Goal: Task Accomplishment & Management: Manage account settings

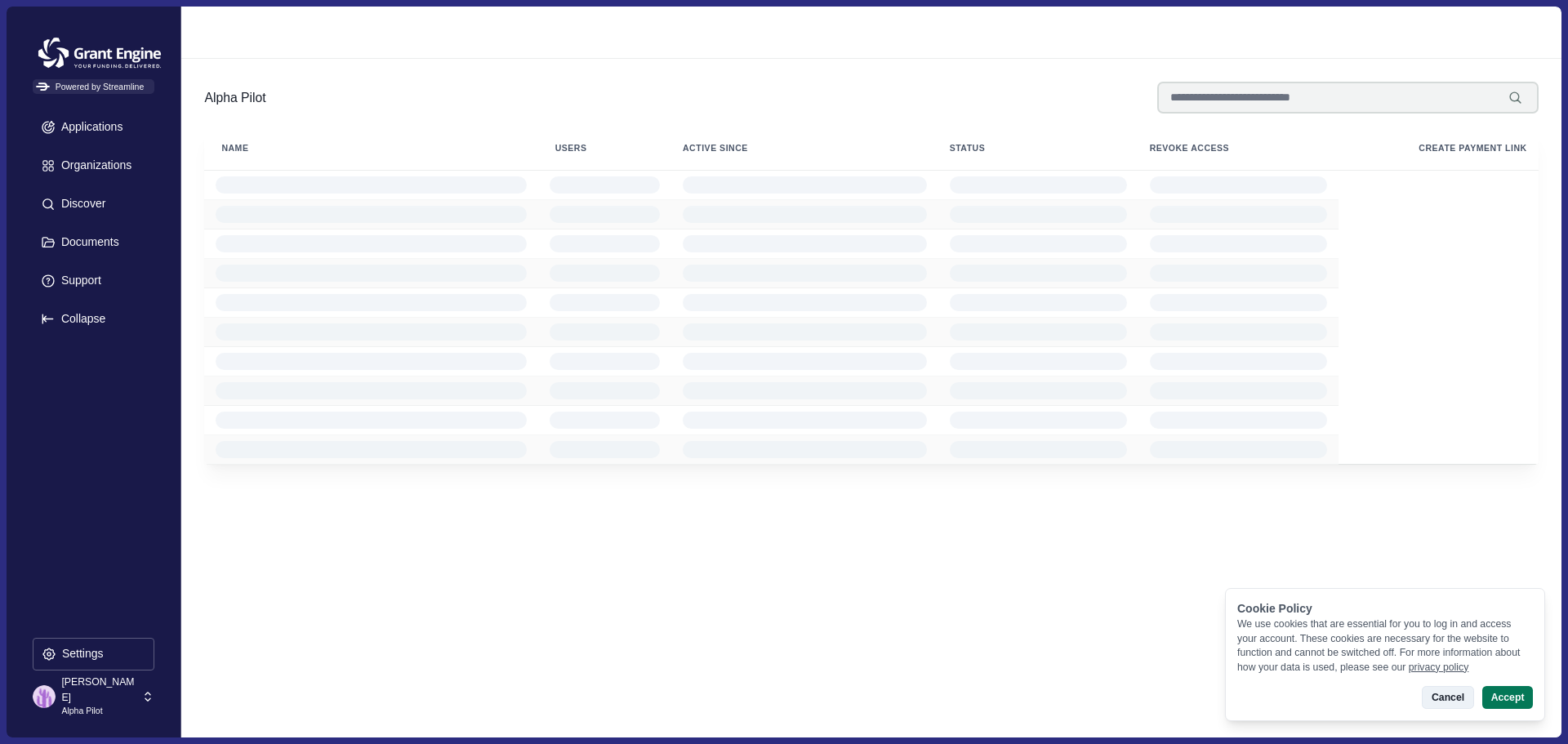
click at [1446, 692] on button "Cancel" at bounding box center [1448, 698] width 52 height 23
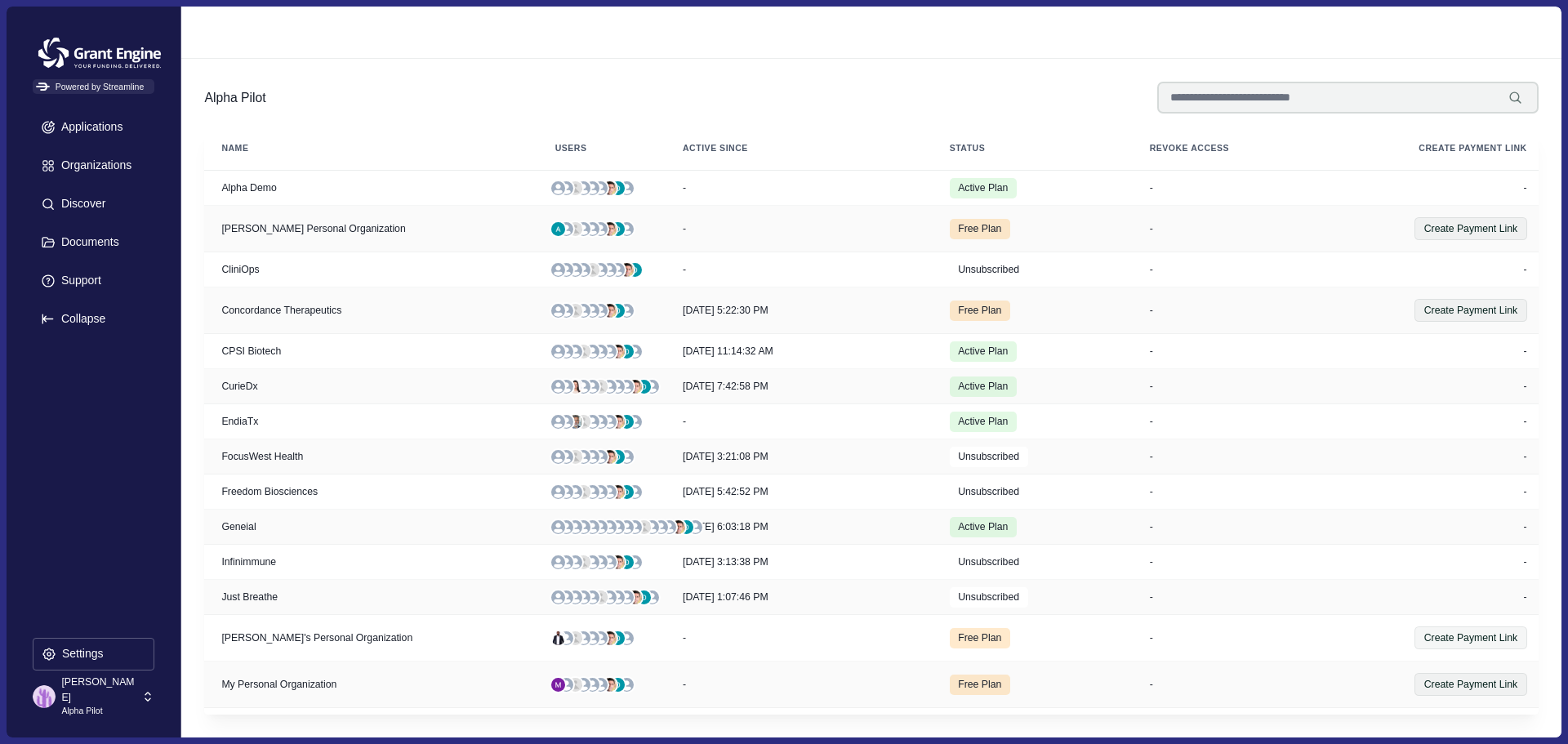
click at [80, 690] on p "[PERSON_NAME]" at bounding box center [98, 689] width 75 height 31
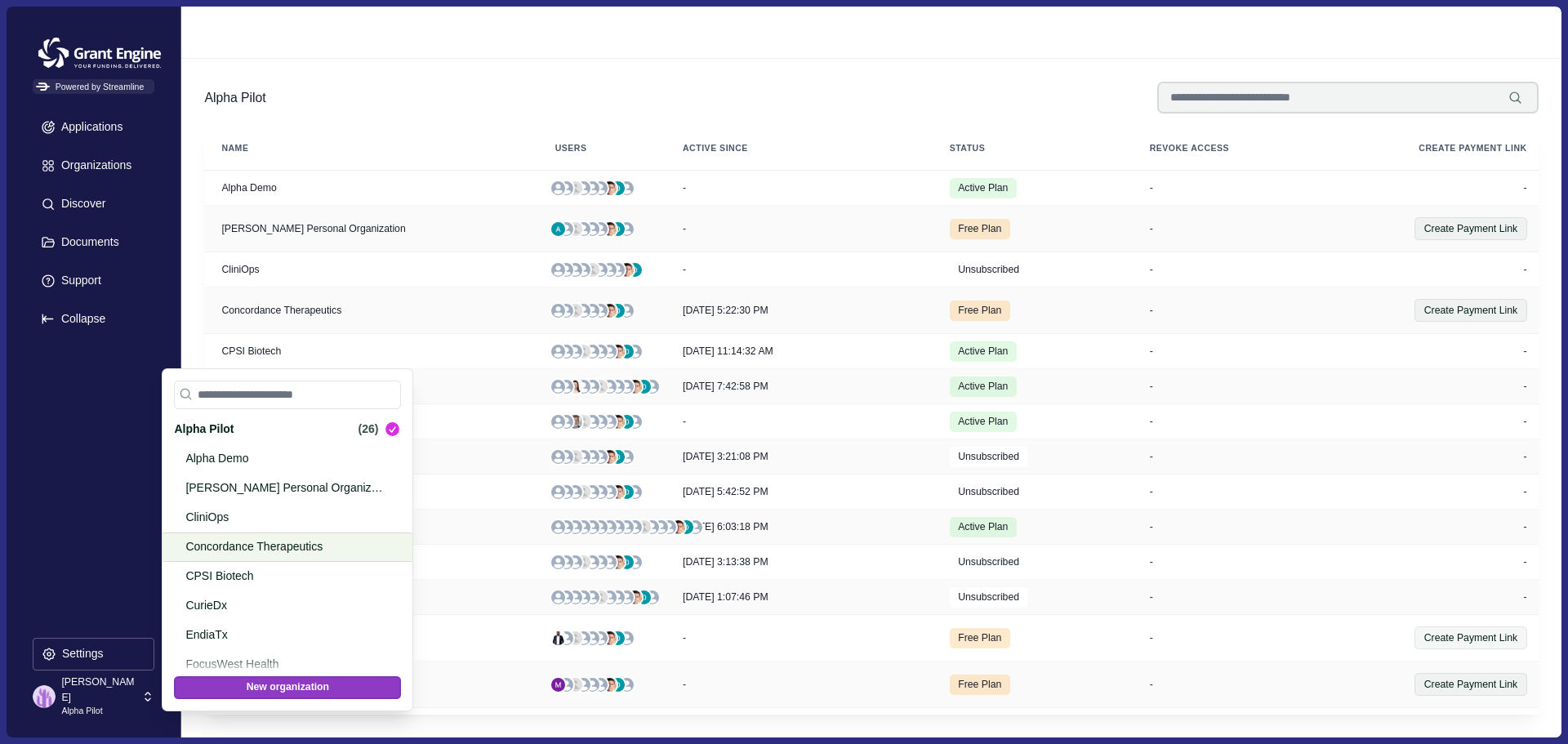
click at [226, 552] on p "Concordance Therapeutics" at bounding box center [284, 547] width 198 height 18
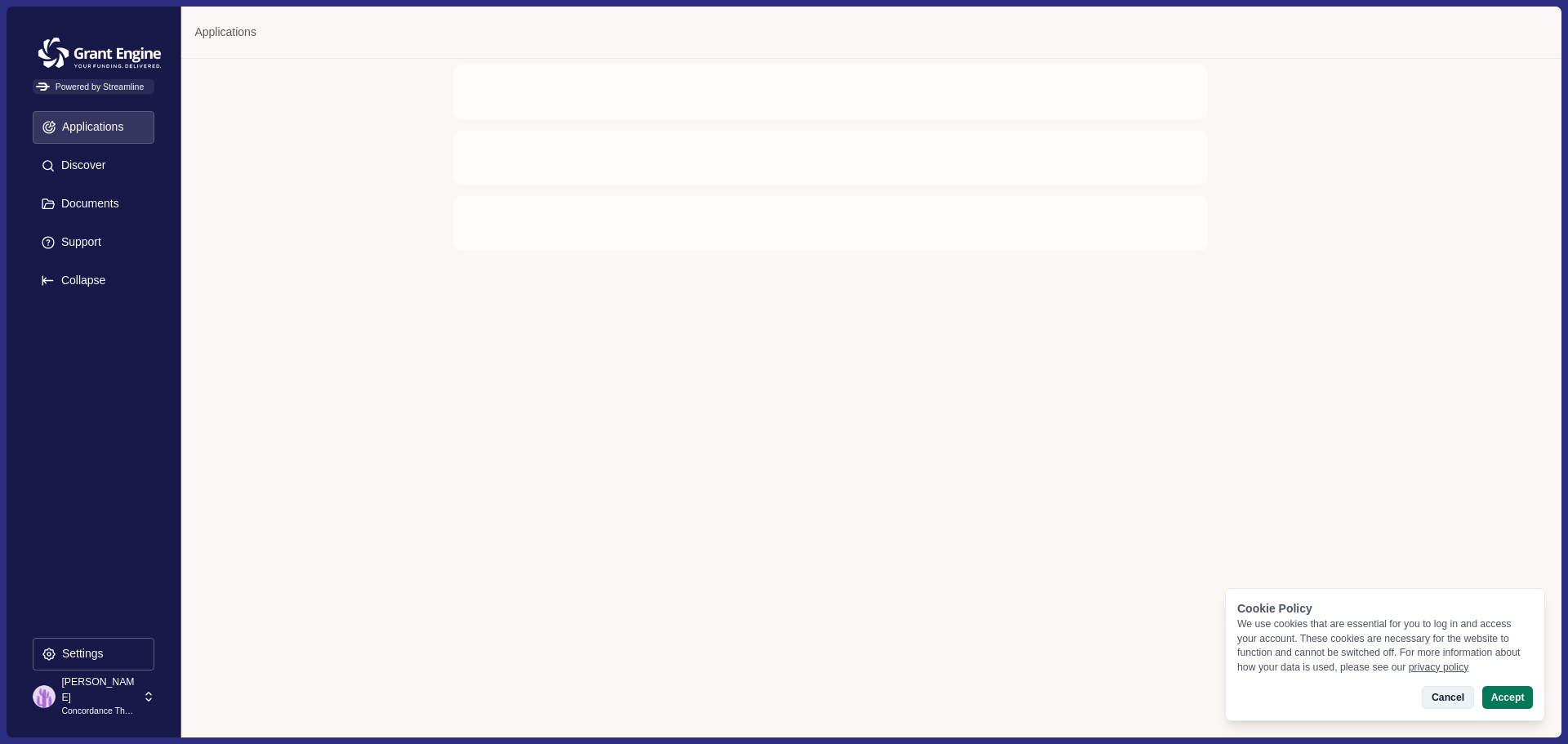
click at [1460, 699] on button "Cancel" at bounding box center [1448, 698] width 52 height 23
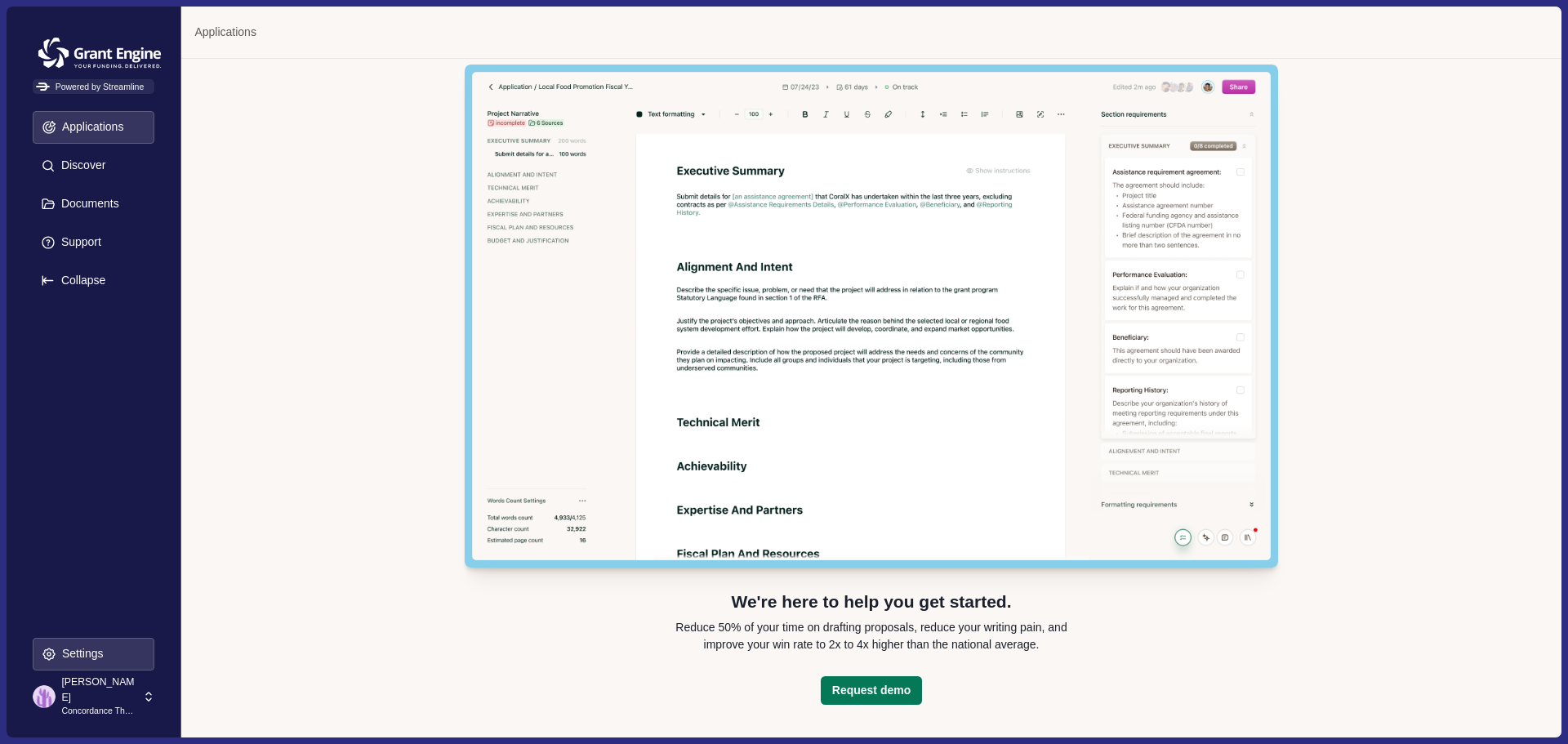
click at [94, 656] on p "Settings" at bounding box center [80, 653] width 47 height 14
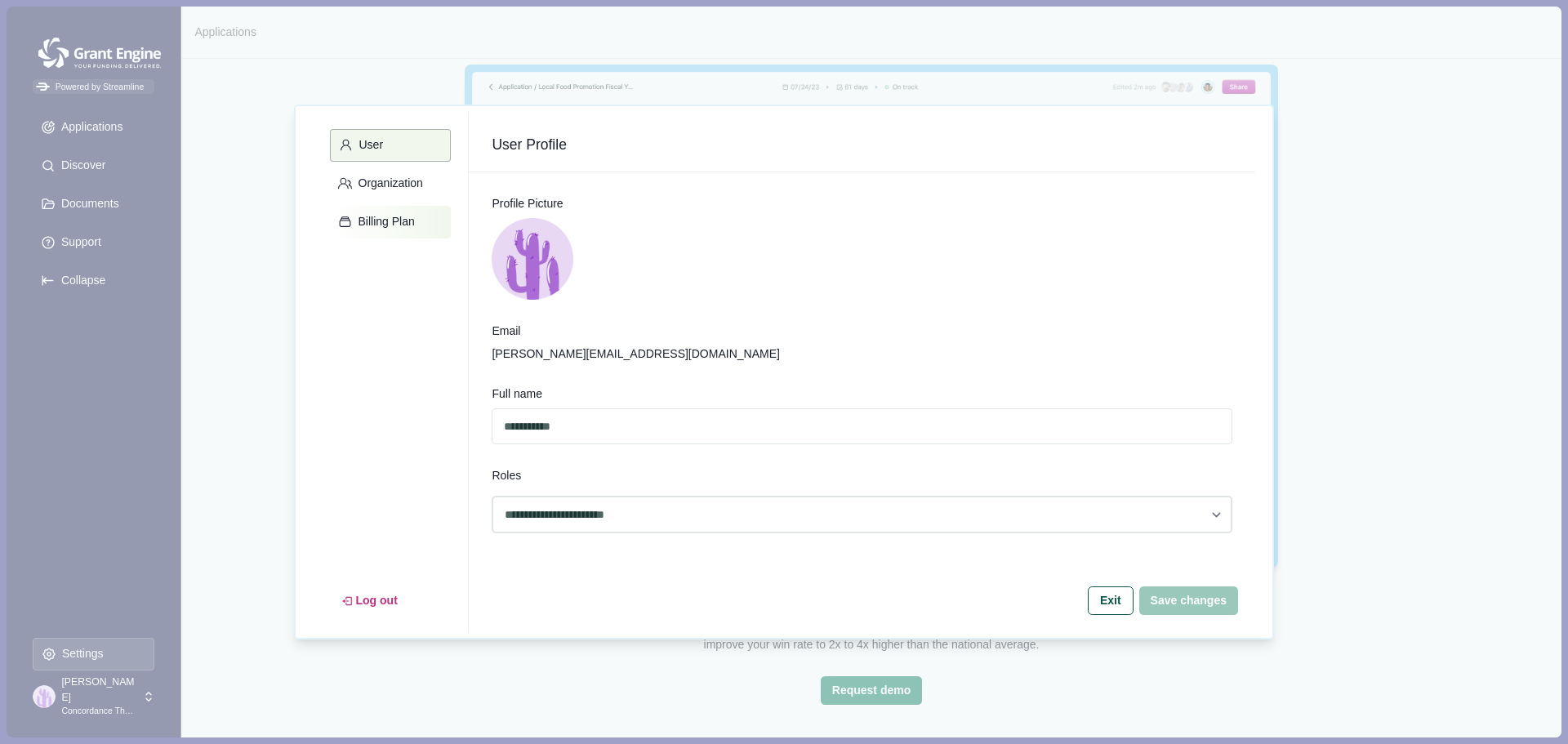
click at [383, 221] on p "Billing Plan" at bounding box center [383, 221] width 62 height 14
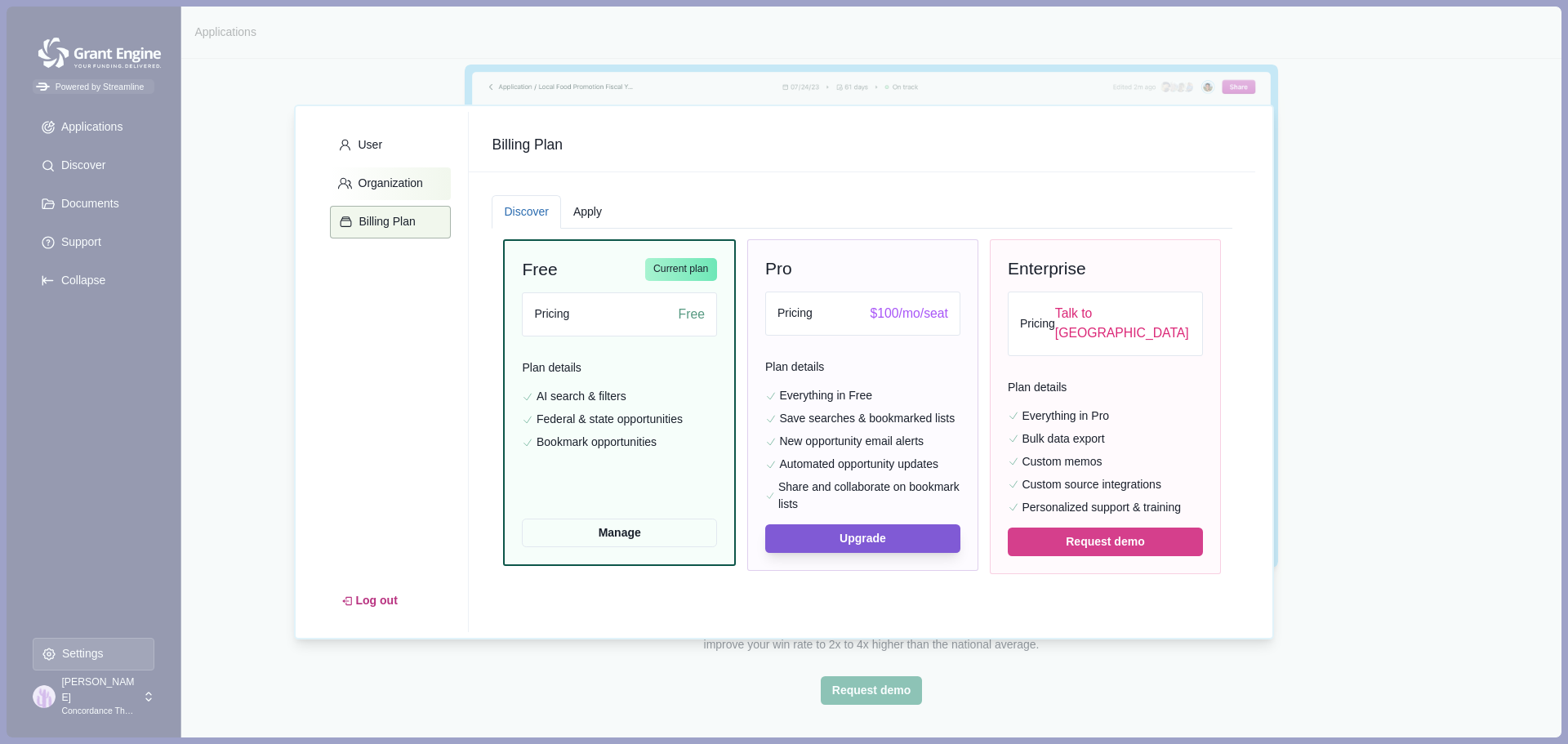
click at [372, 178] on p "Organization" at bounding box center [388, 183] width 70 height 14
select select "*****"
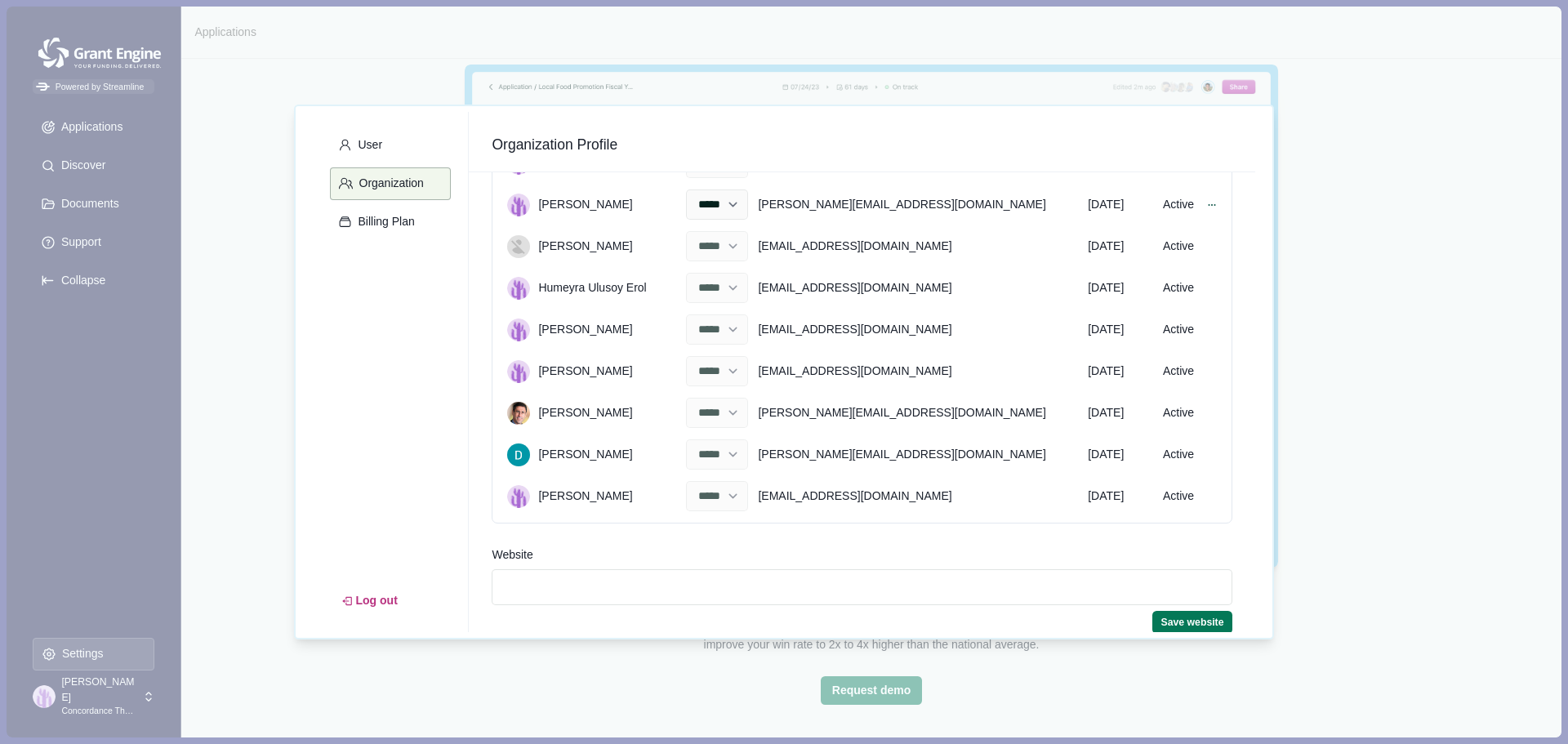
scroll to position [188, 0]
click at [219, 354] on div "User Organization Billing Plan Log out Organization Profile Organization Name C…" at bounding box center [784, 372] width 1568 height 744
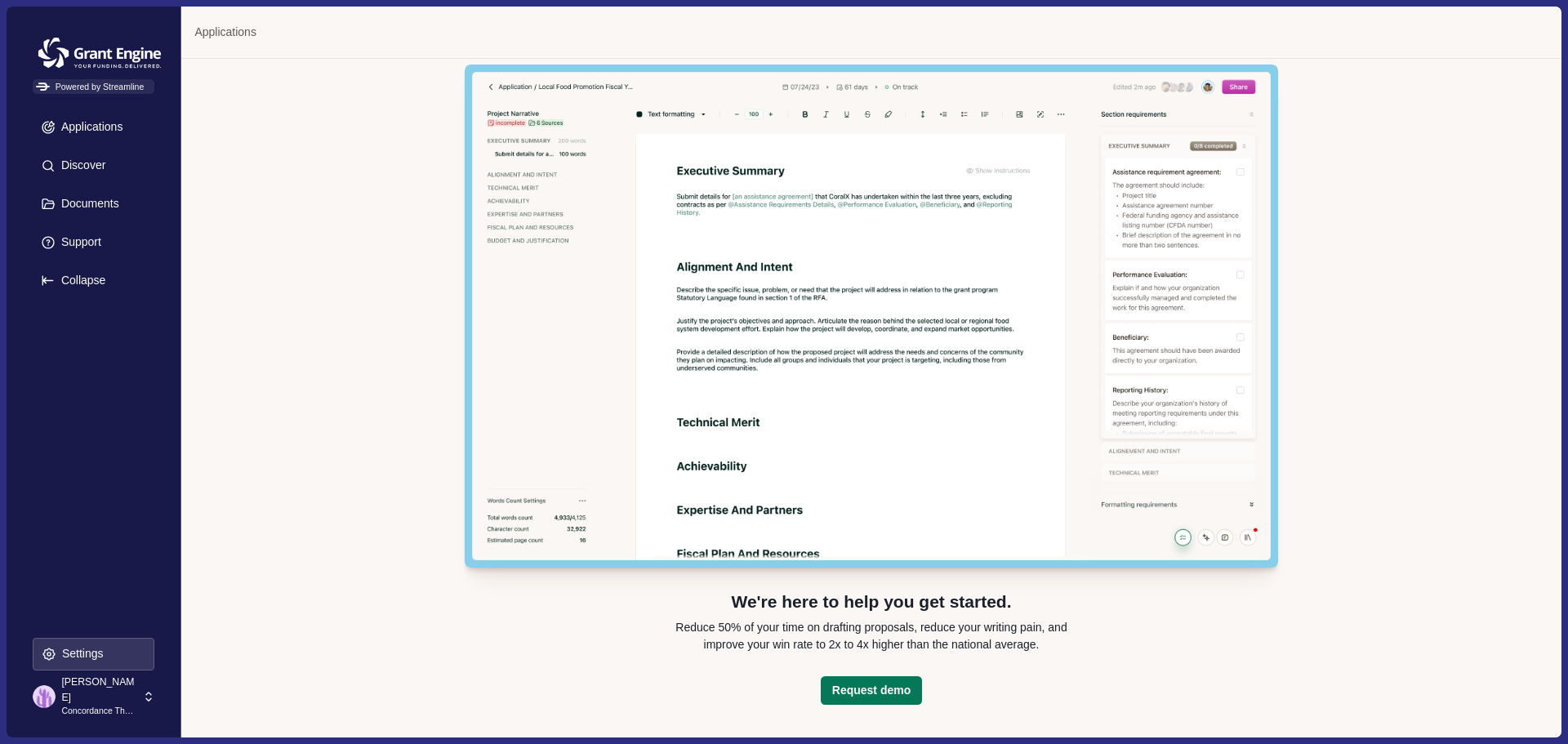
click at [94, 705] on p "Concordance Therapeutics" at bounding box center [99, 712] width 76 height 13
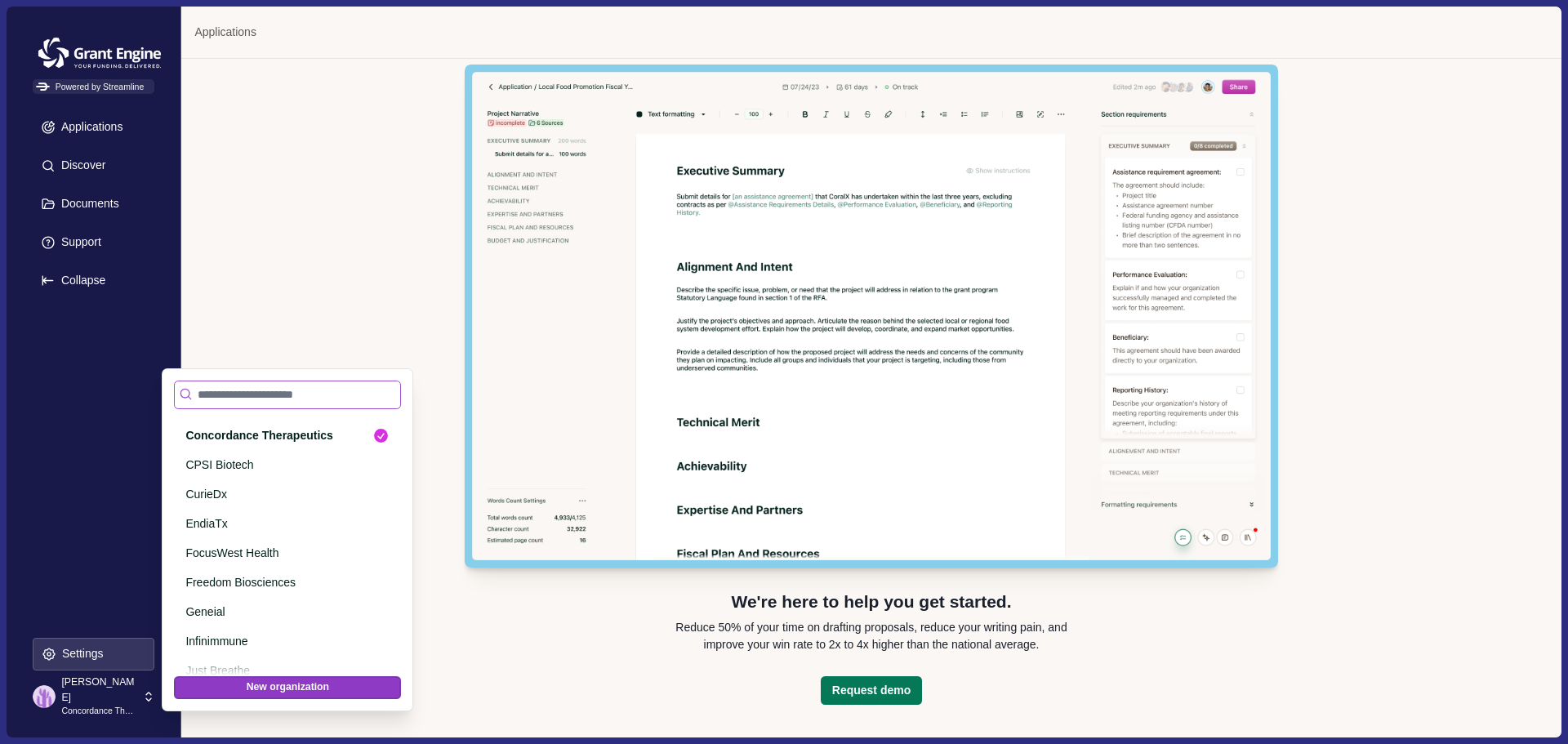
click at [298, 390] on input at bounding box center [287, 395] width 227 height 29
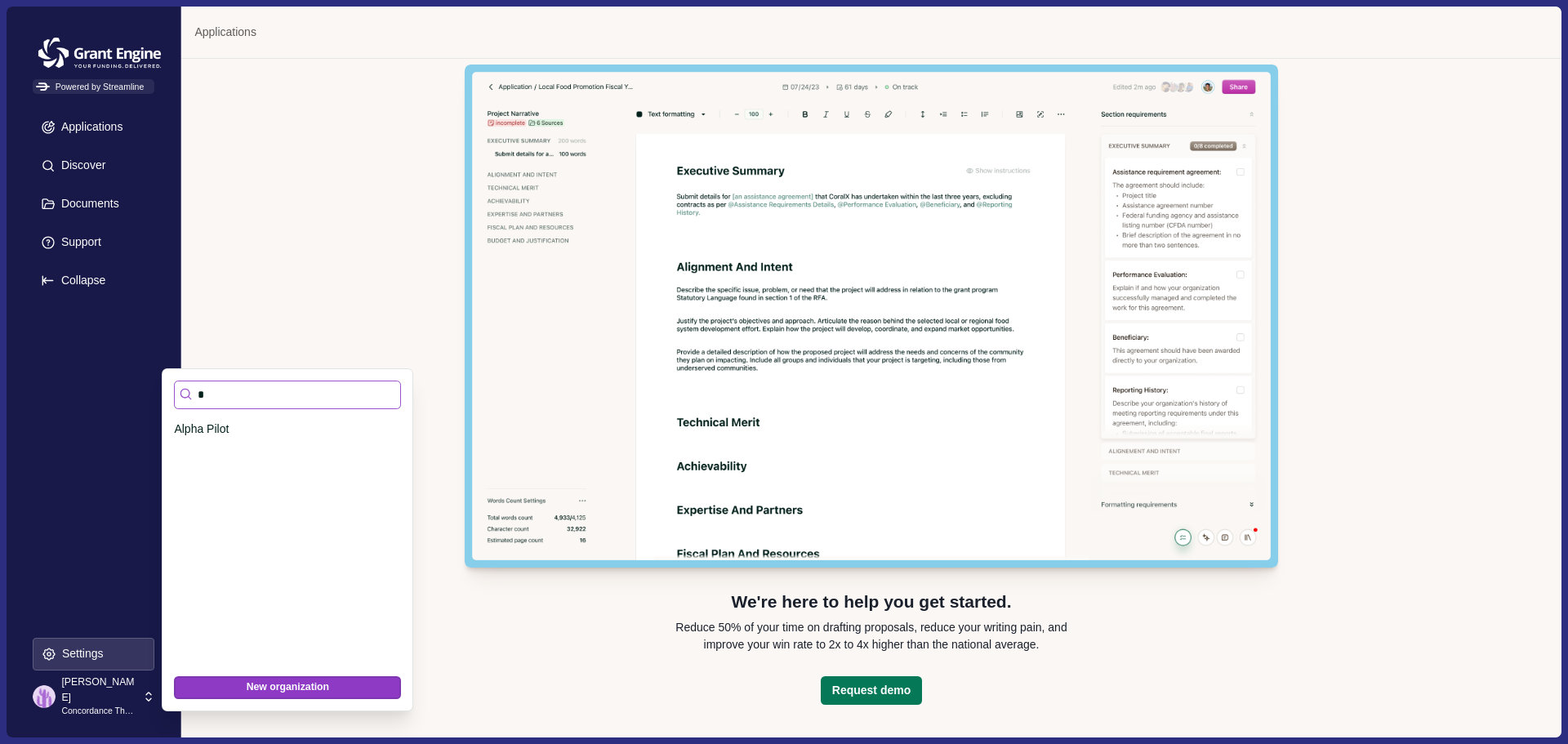
scroll to position [0, 0]
type input "***"
click at [220, 425] on p "Alpha Pilot" at bounding box center [282, 429] width 215 height 18
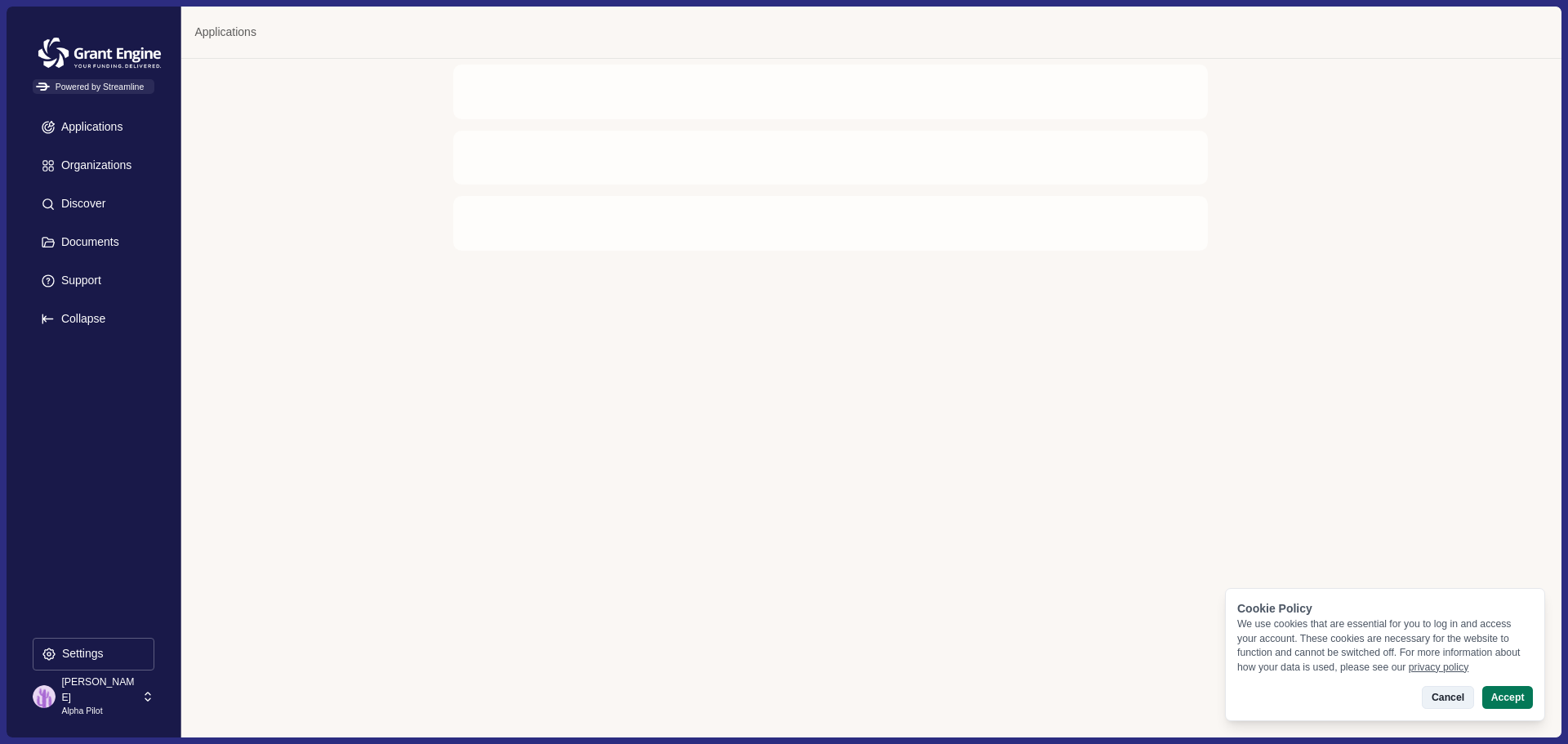
click at [1442, 696] on button "Cancel" at bounding box center [1448, 698] width 52 height 23
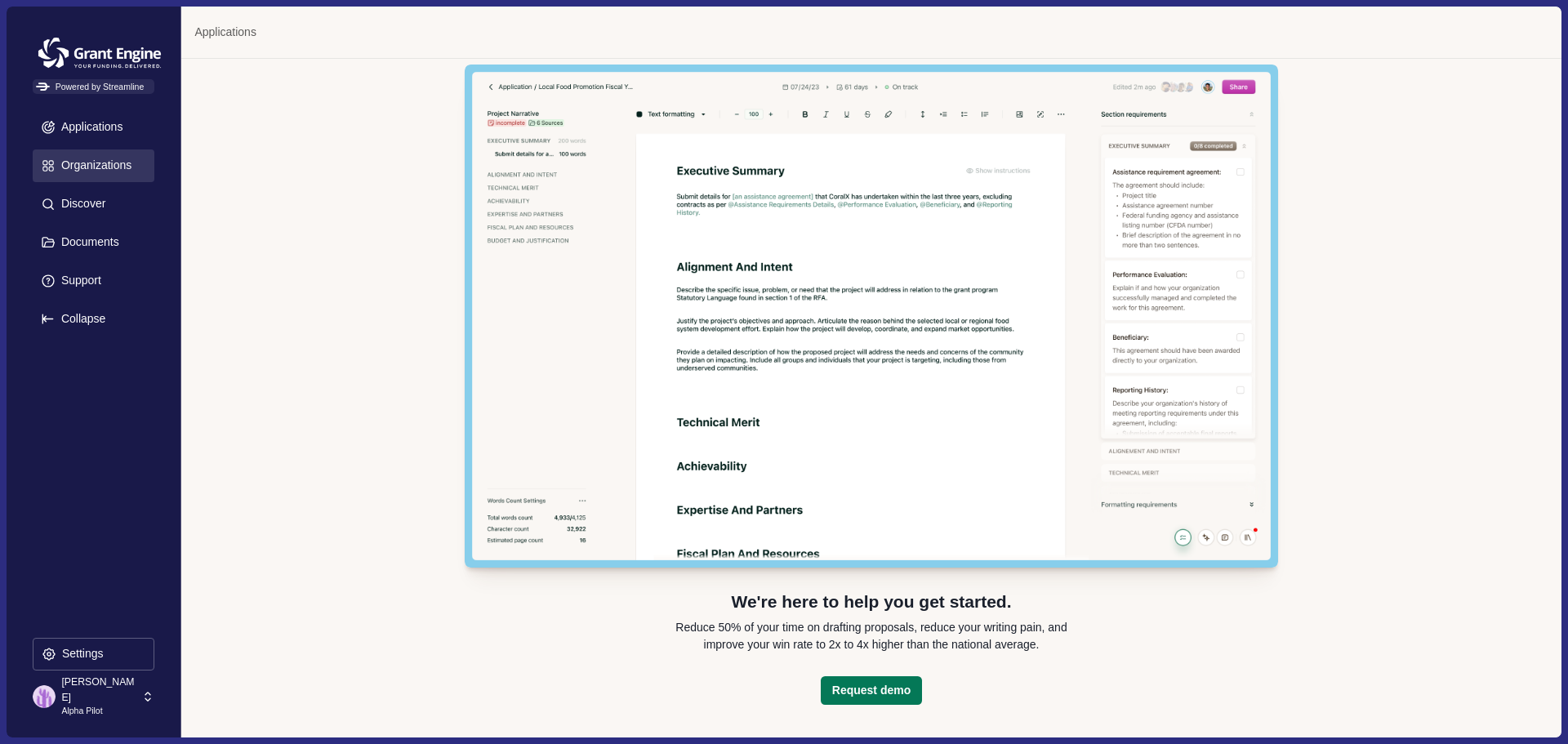
click at [77, 165] on p "Organizations" at bounding box center [94, 165] width 76 height 14
